Goal: Task Accomplishment & Management: Manage account settings

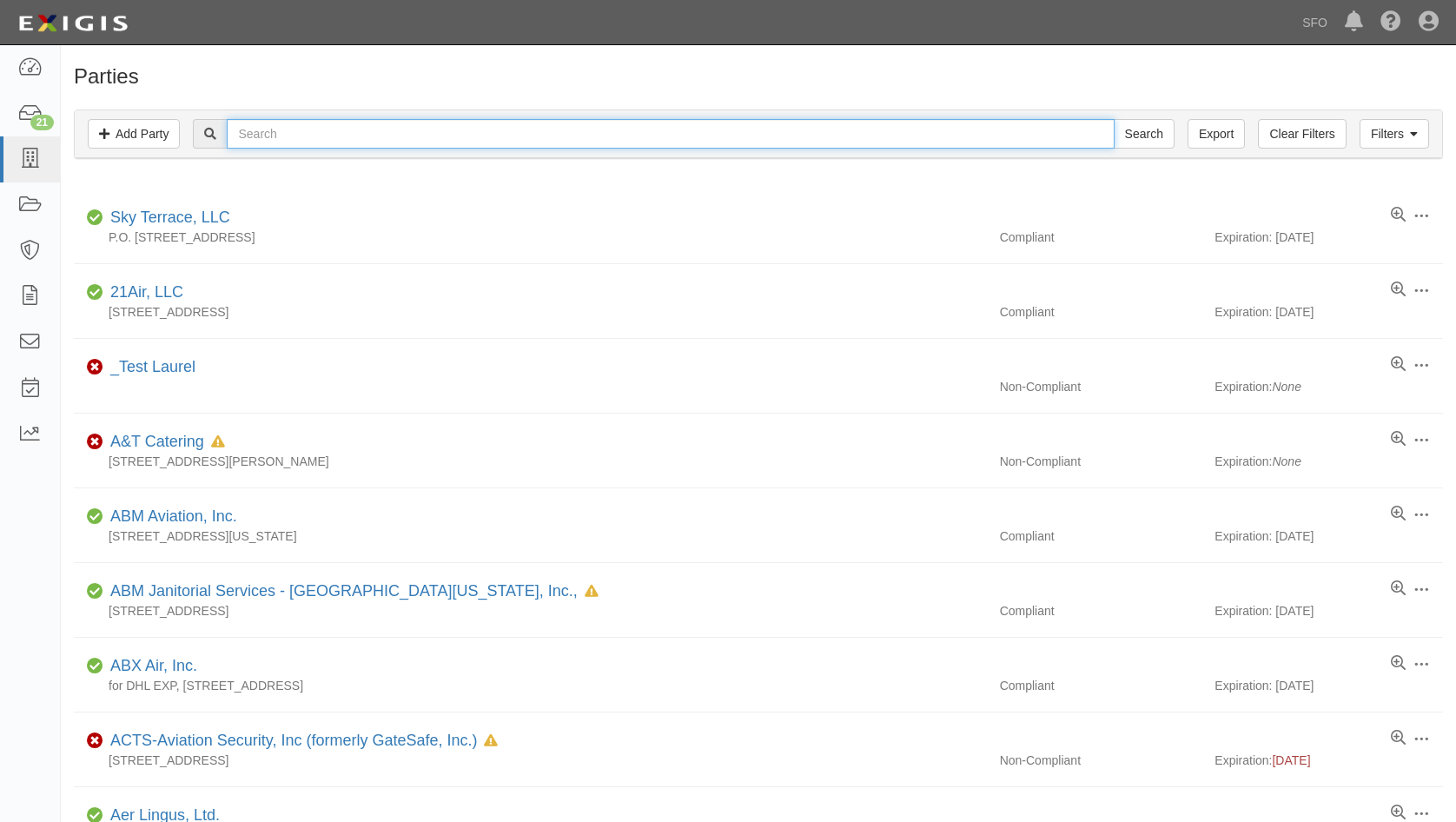
click at [258, 128] on input "text" at bounding box center [670, 134] width 887 height 29
type input "new tech"
click at [1114, 119] on input "Search" at bounding box center [1144, 134] width 61 height 29
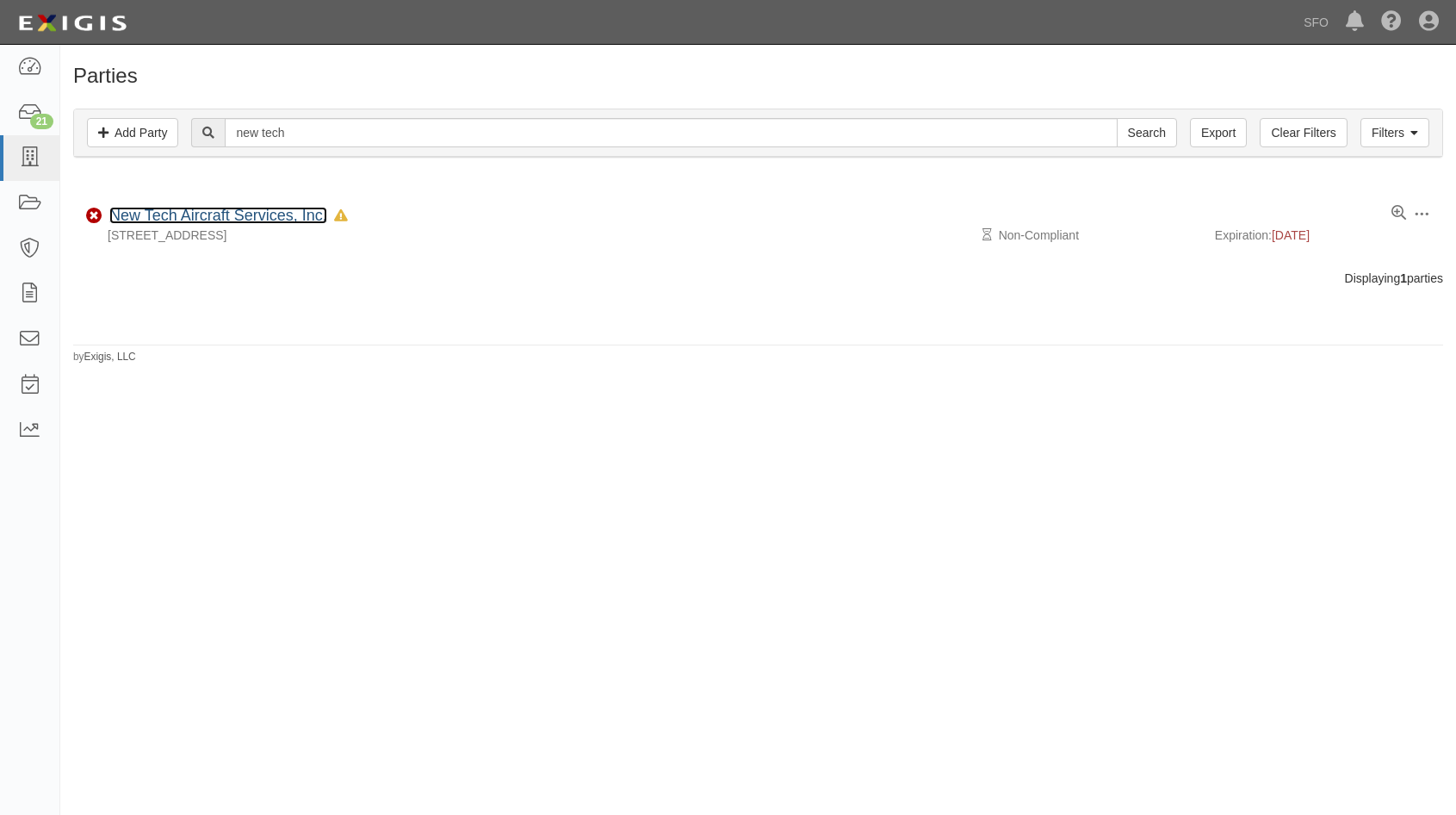
click at [183, 214] on link "New Tech Aircraft Services, Inc." at bounding box center [218, 215] width 218 height 17
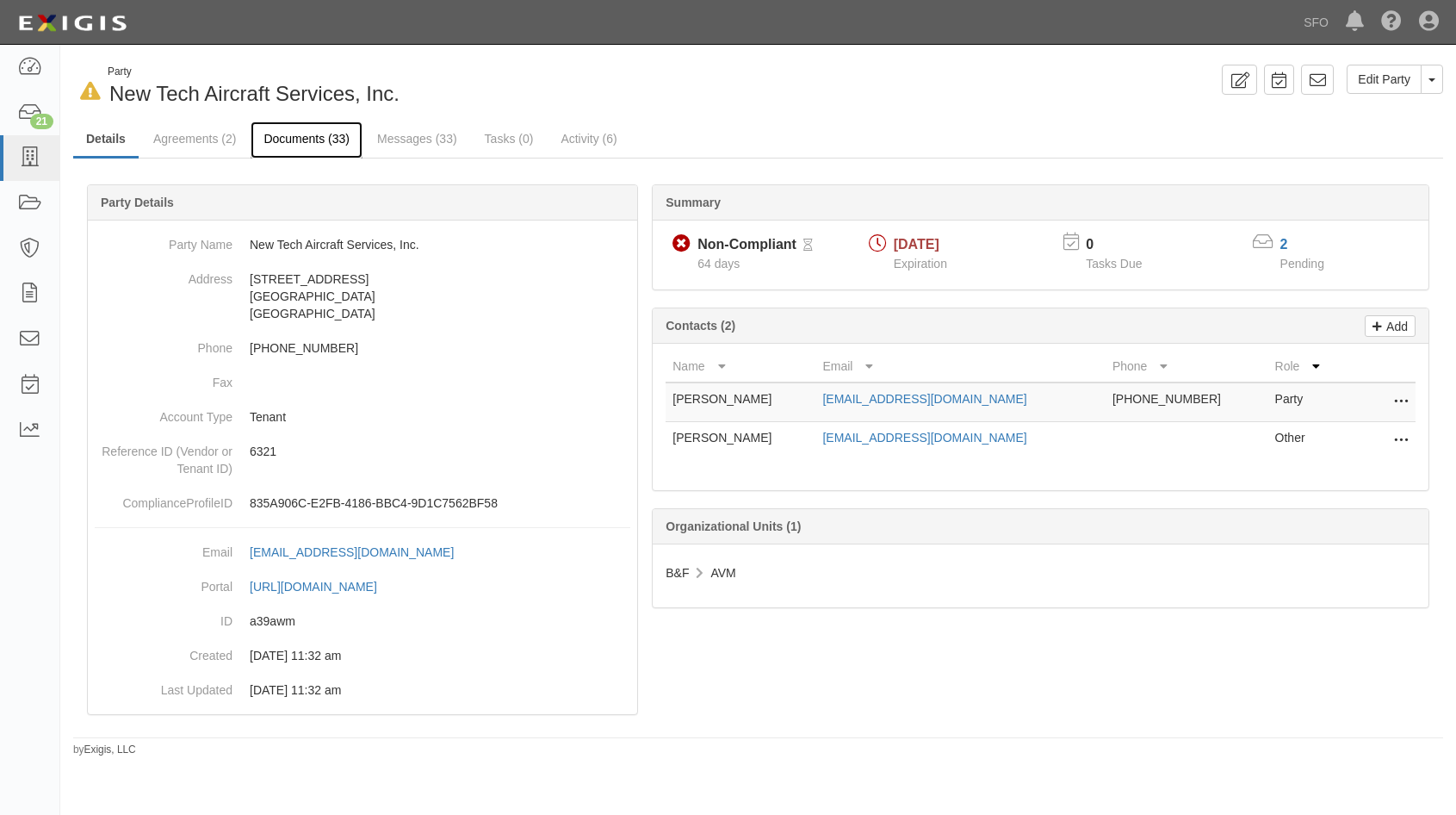
click at [308, 140] on link "Documents (33)" at bounding box center [306, 139] width 112 height 37
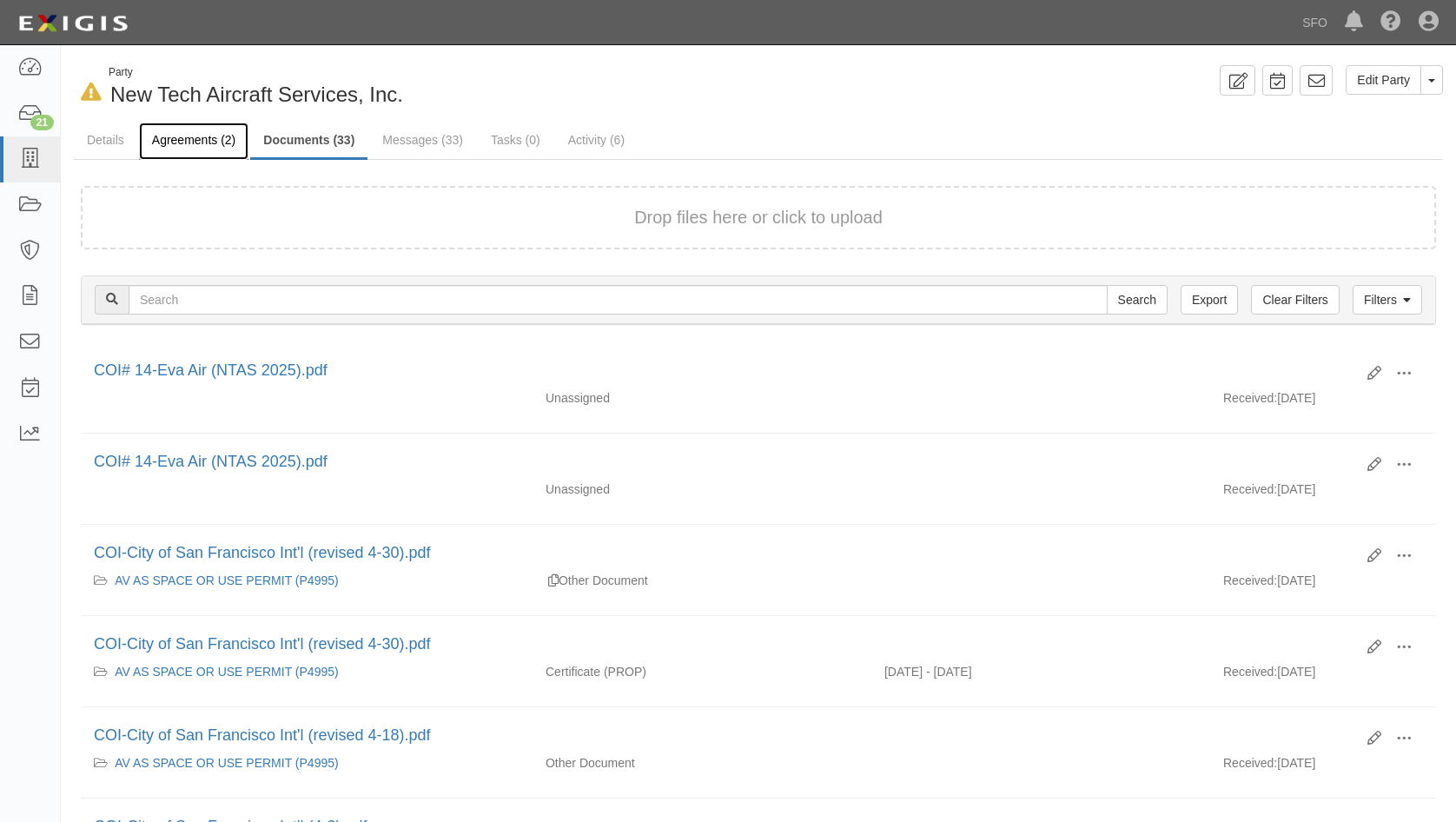
click at [196, 135] on link "Agreements (2)" at bounding box center [194, 140] width 109 height 37
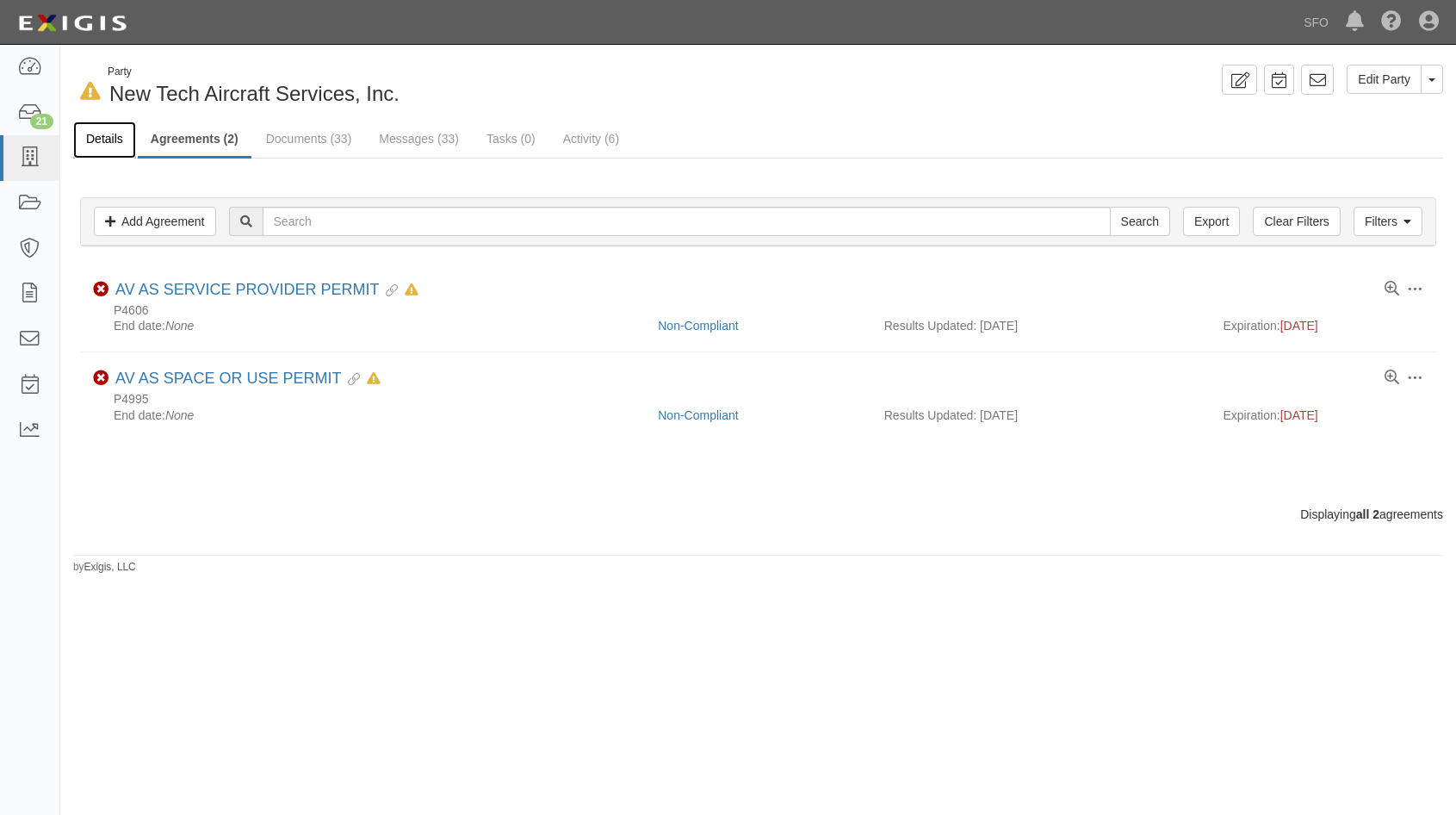
click at [101, 136] on link "Details" at bounding box center [104, 139] width 63 height 37
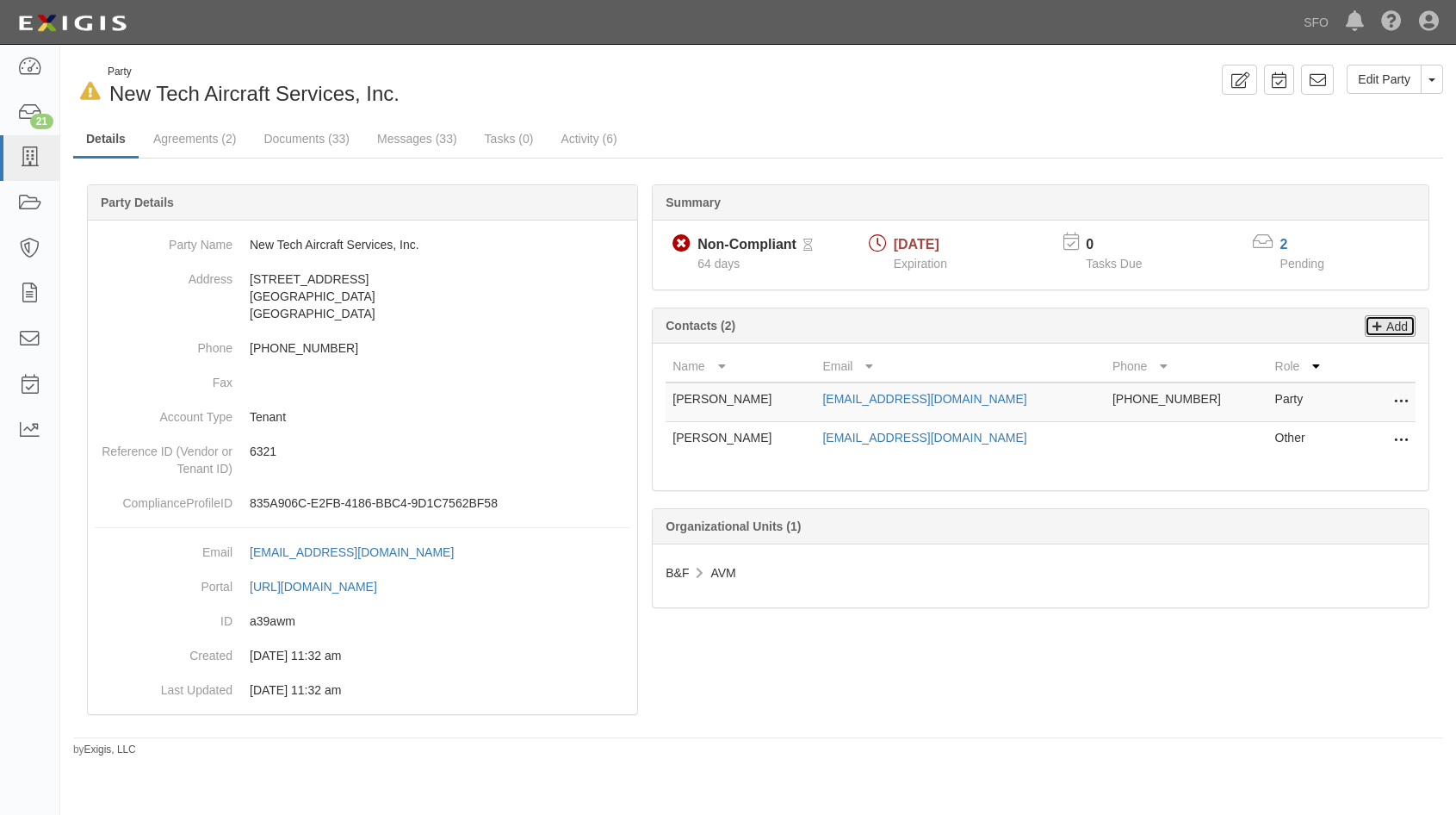
drag, startPoint x: 1394, startPoint y: 330, endPoint x: 1362, endPoint y: 333, distance: 32.1
click at [1394, 330] on p "Add" at bounding box center [1394, 325] width 25 height 20
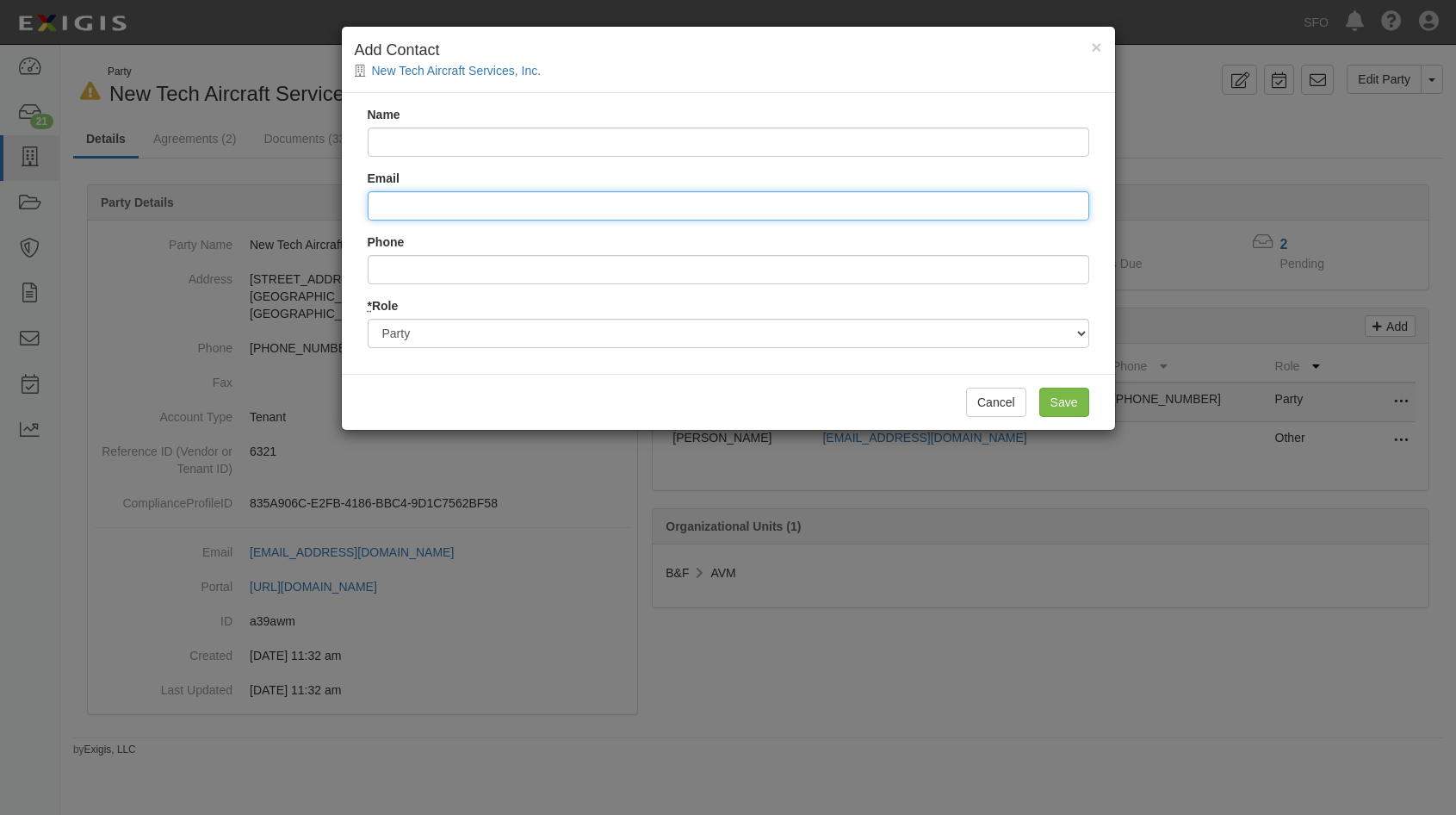
click at [477, 207] on input "Email" at bounding box center [728, 205] width 722 height 29
paste input "Missing Items Notes Technology Errors & Omission Liability Insufficient coverag…"
drag, startPoint x: 378, startPoint y: 207, endPoint x: 1399, endPoint y: 255, distance: 1022.1
click at [1397, 255] on div "× Add Contact New Tech Aircraft Services, Inc. Name Email Missing Items Notes T…" at bounding box center [728, 407] width 1456 height 815
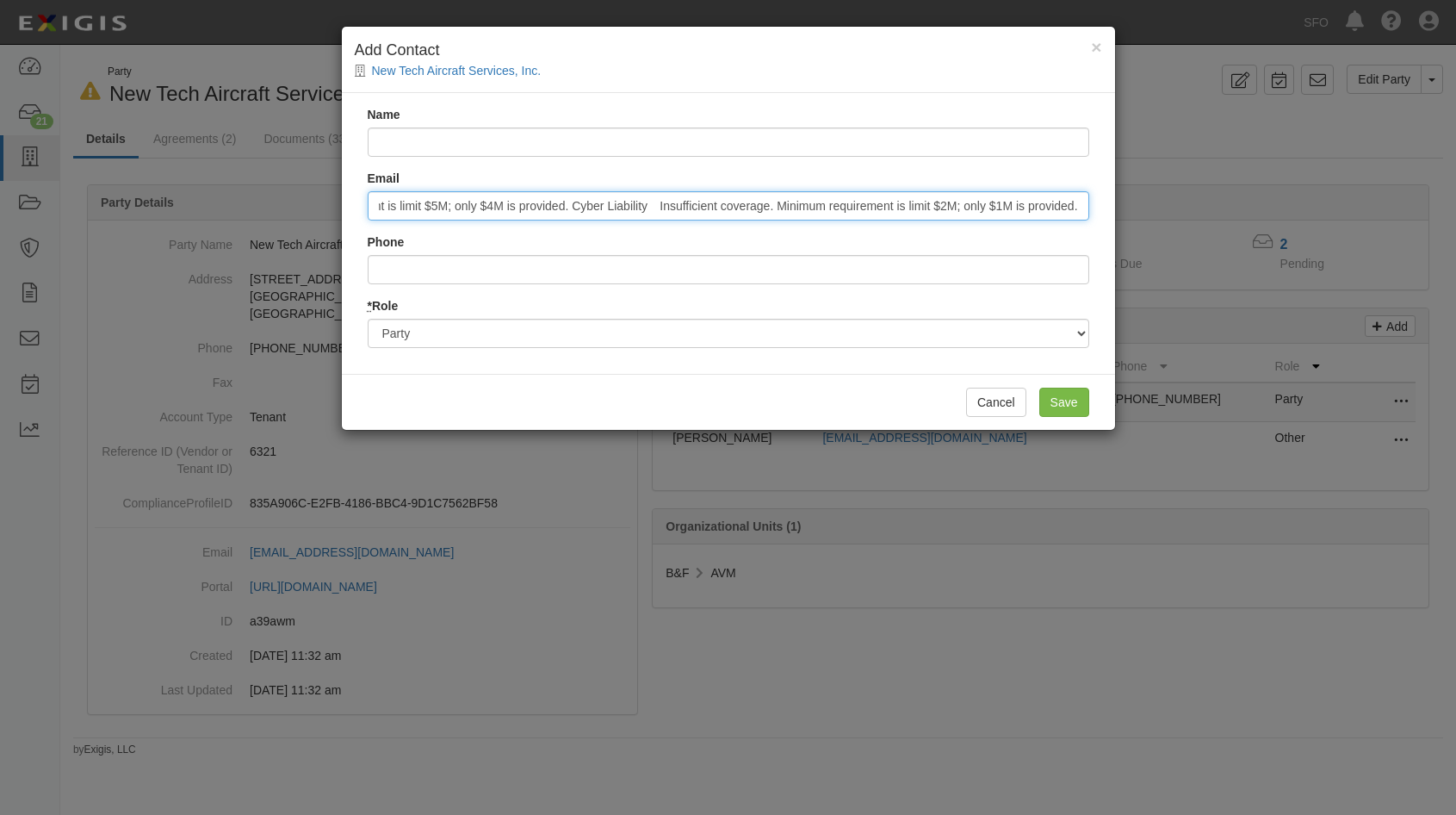
paste input "Adriana Velasquez <adriana@aviationassurance.com>"
drag, startPoint x: 483, startPoint y: 202, endPoint x: 195, endPoint y: 179, distance: 288.9
click at [195, 179] on div "× Add Contact New Tech Aircraft Services, Inc. Name Email Adriana Velasquez <ad…" at bounding box center [728, 407] width 1456 height 815
type input "<adriana@aviationassurance.com>"
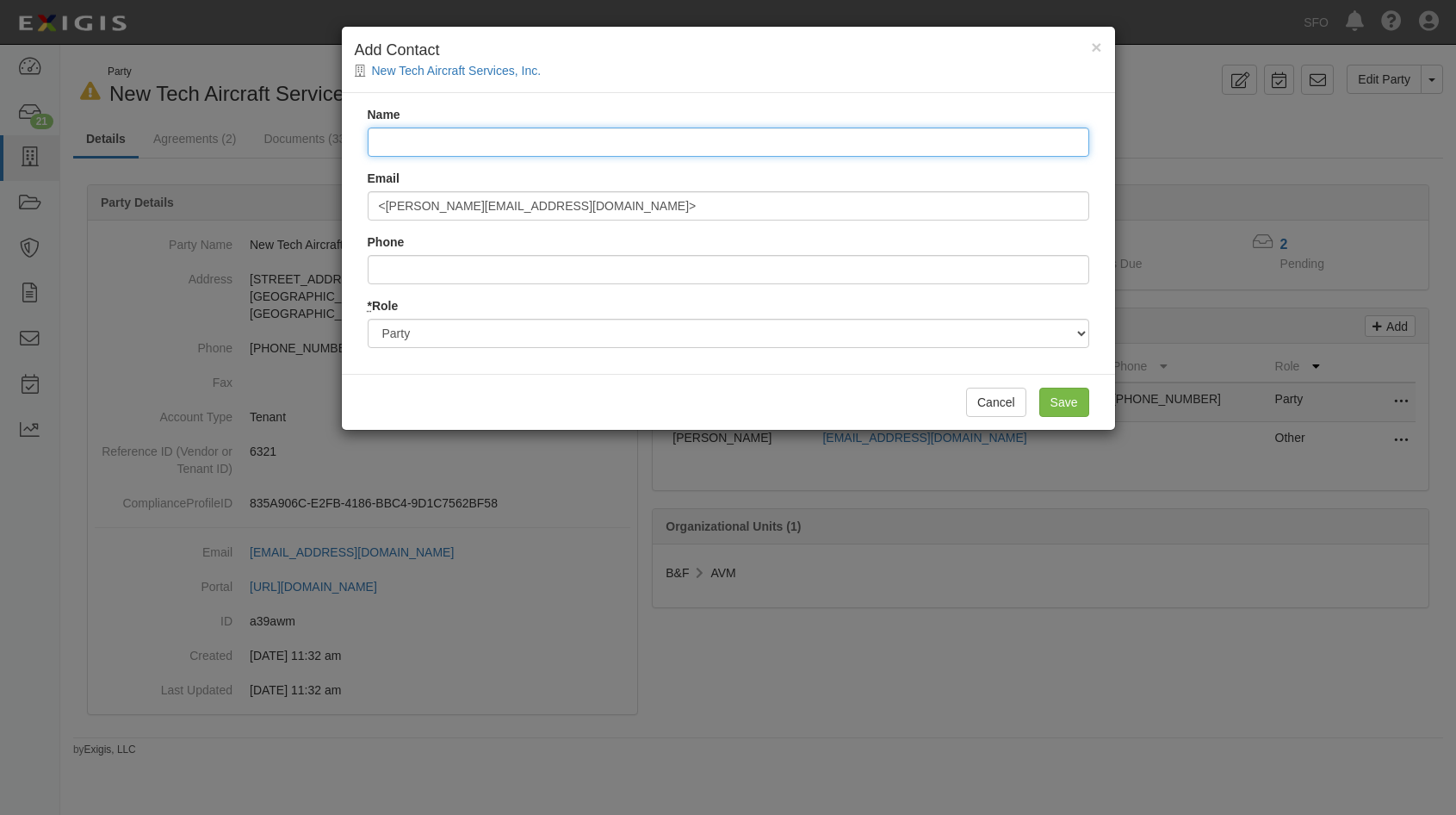
click at [399, 135] on input "Name" at bounding box center [728, 142] width 722 height 29
paste input "Adriana Velasquez"
type input "Adriana Velasquez"
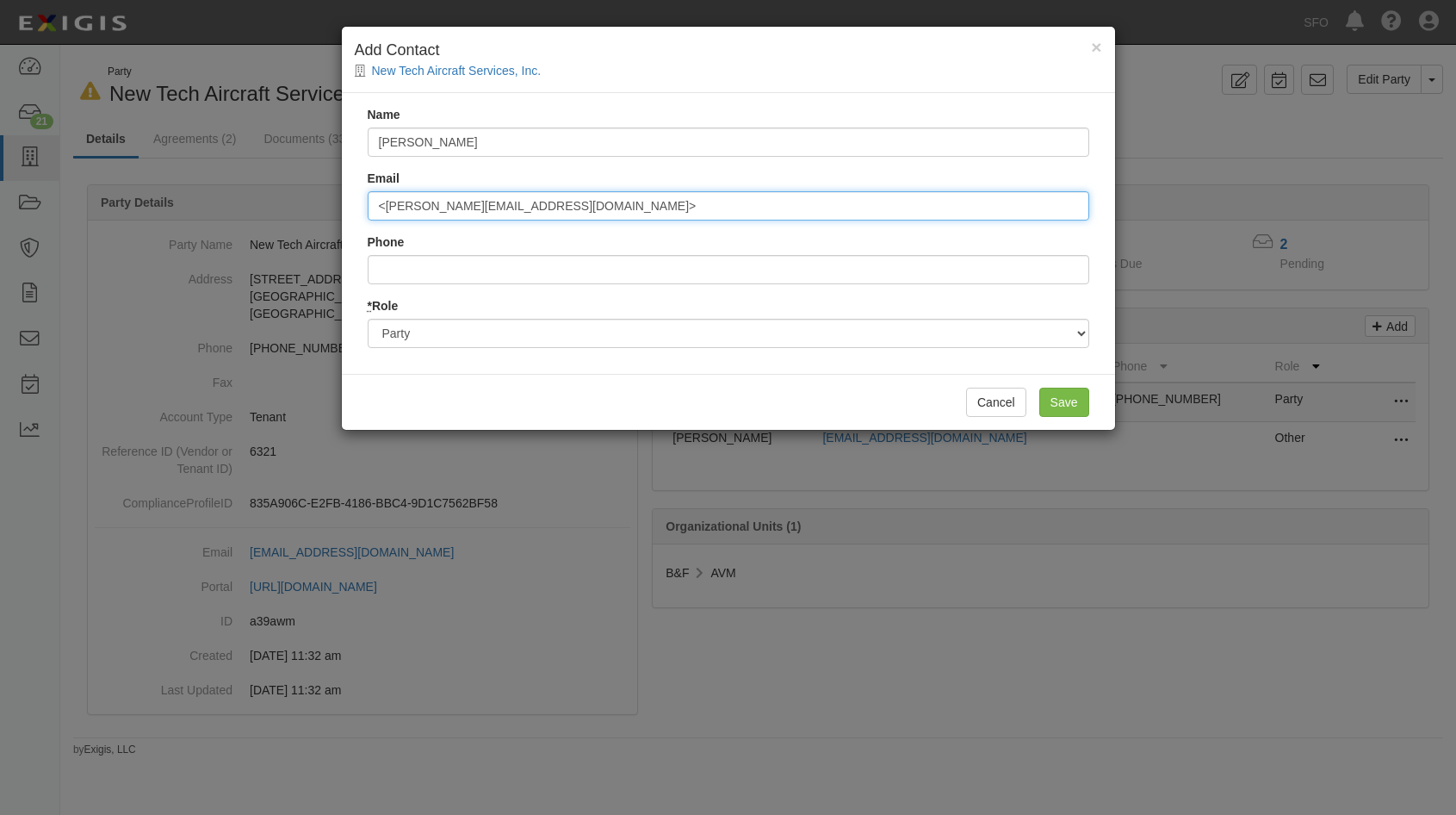
click at [385, 200] on input "<adriana@aviationassurance.com>" at bounding box center [728, 205] width 722 height 29
click at [570, 209] on input "adriana@aviationassurance.com>" at bounding box center [728, 205] width 722 height 29
type input "adriana@aviationassurance.com"
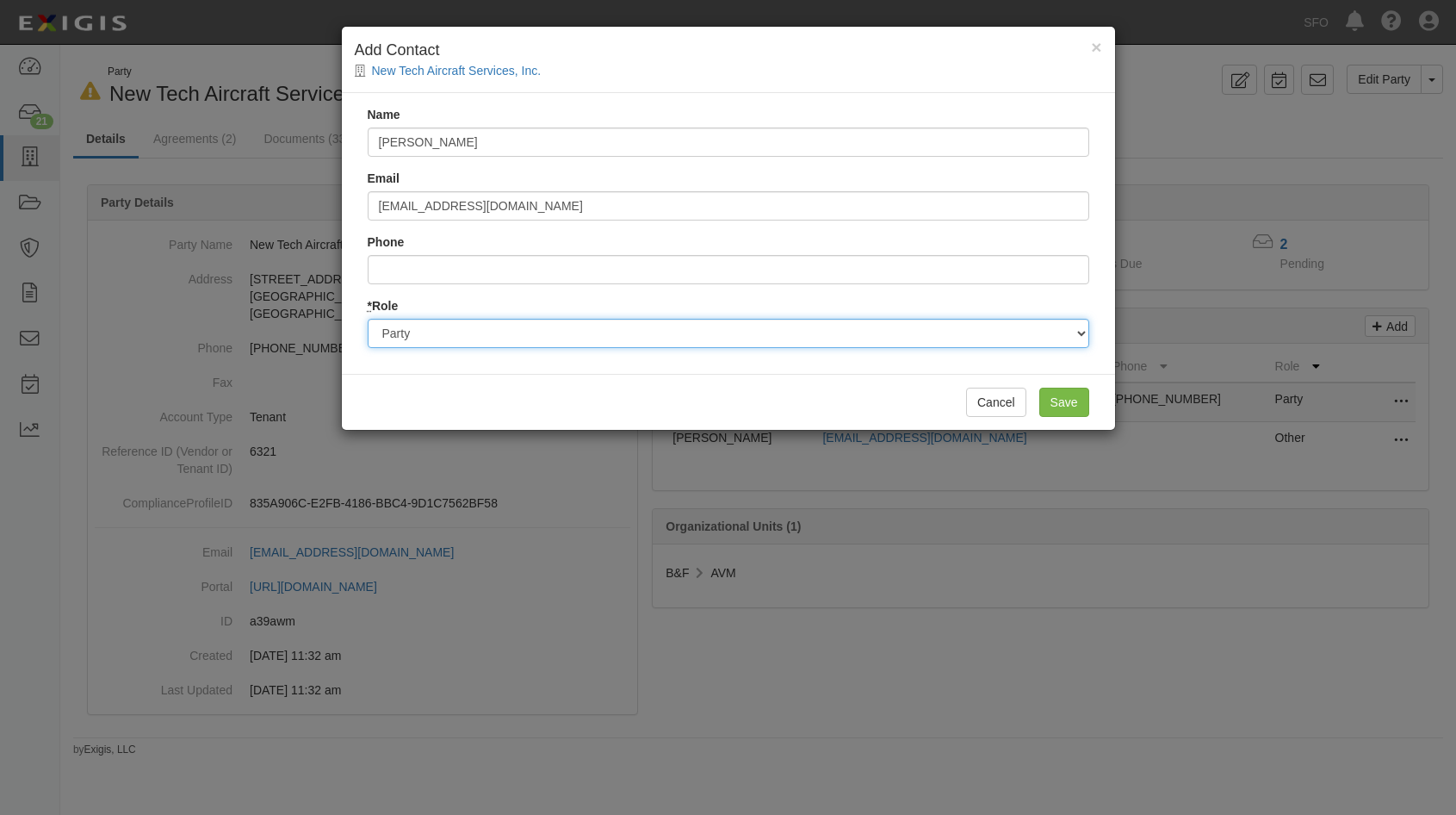
click at [1031, 331] on select "Party Broker Other" at bounding box center [728, 333] width 722 height 29
select select "Broker"
click at [368, 319] on select "Party Broker Other" at bounding box center [728, 333] width 722 height 29
click at [1052, 395] on input "Save" at bounding box center [1064, 401] width 50 height 29
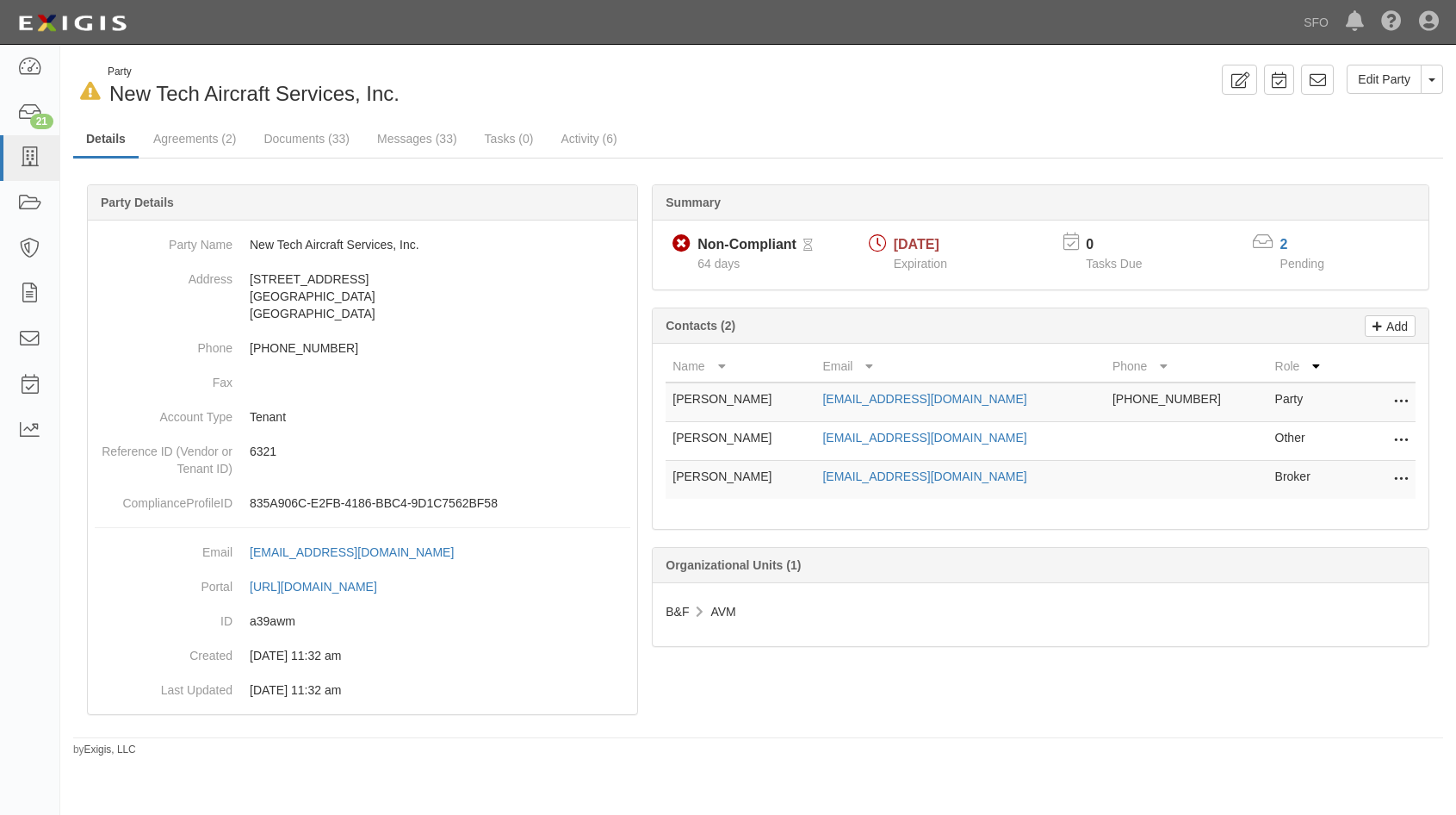
click at [1410, 431] on td "Edit Delete" at bounding box center [1381, 441] width 69 height 39
click at [1401, 438] on icon at bounding box center [1401, 441] width 14 height 23
click at [1375, 467] on link "Delete" at bounding box center [1339, 466] width 136 height 31
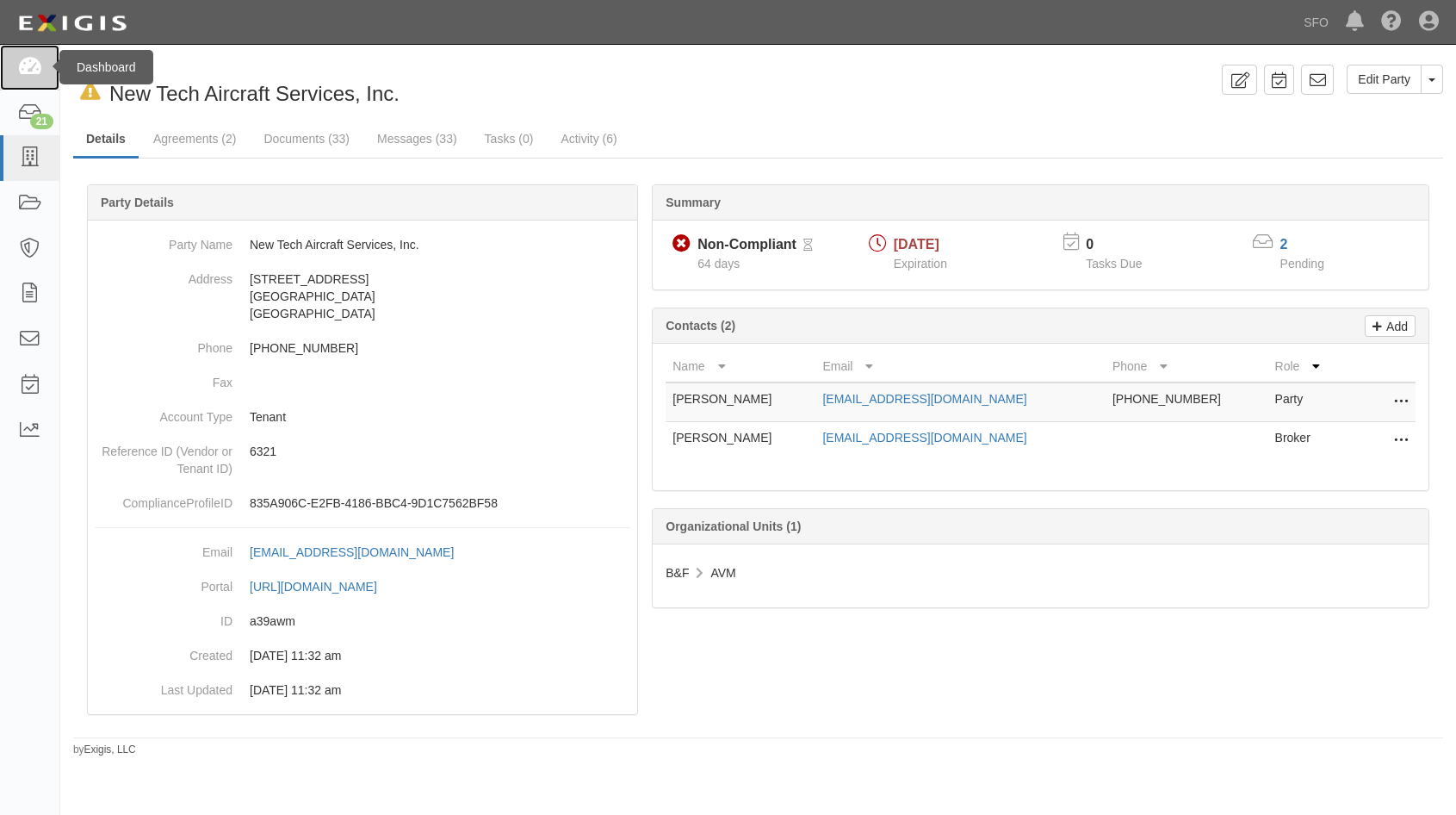
click at [39, 72] on icon at bounding box center [29, 67] width 24 height 20
